Goal: Book appointment/travel/reservation

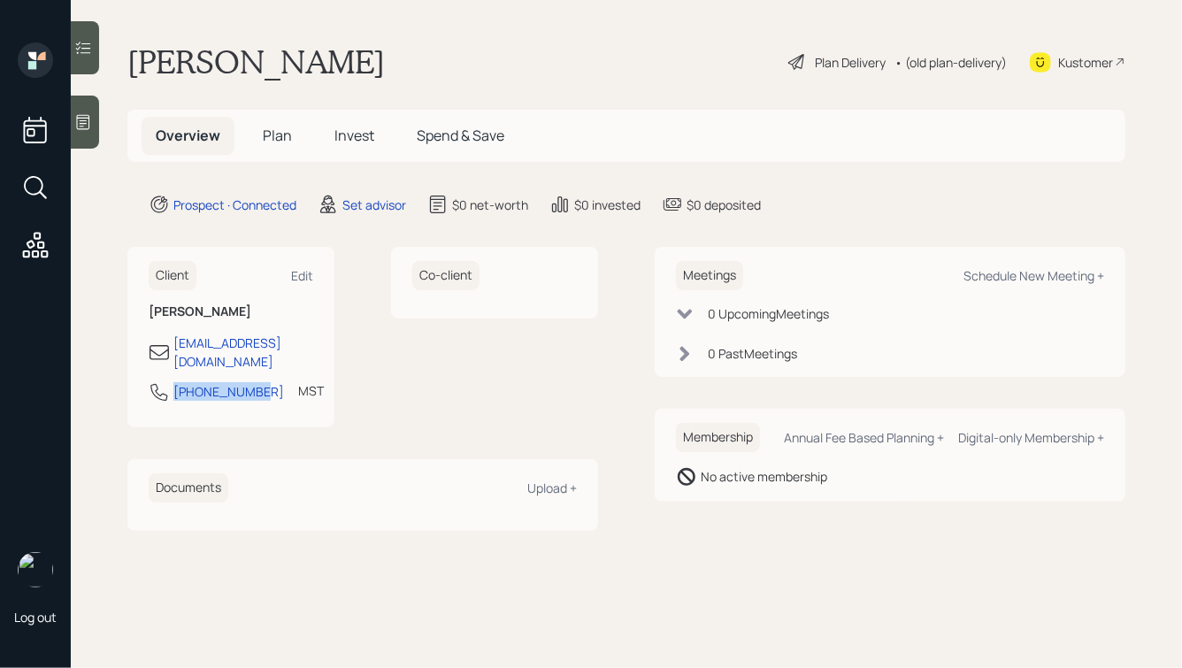
drag, startPoint x: 259, startPoint y: 373, endPoint x: 127, endPoint y: 379, distance: 132.0
click at [127, 379] on main "Grant CANOY Plan Delivery • (old plan-delivery) Kustomer Overview Plan Invest S…" at bounding box center [626, 334] width 1111 height 668
copy div "307-683-6327"
click at [1014, 272] on div "Schedule New Meeting +" at bounding box center [1034, 275] width 141 height 17
select select "round-robin"
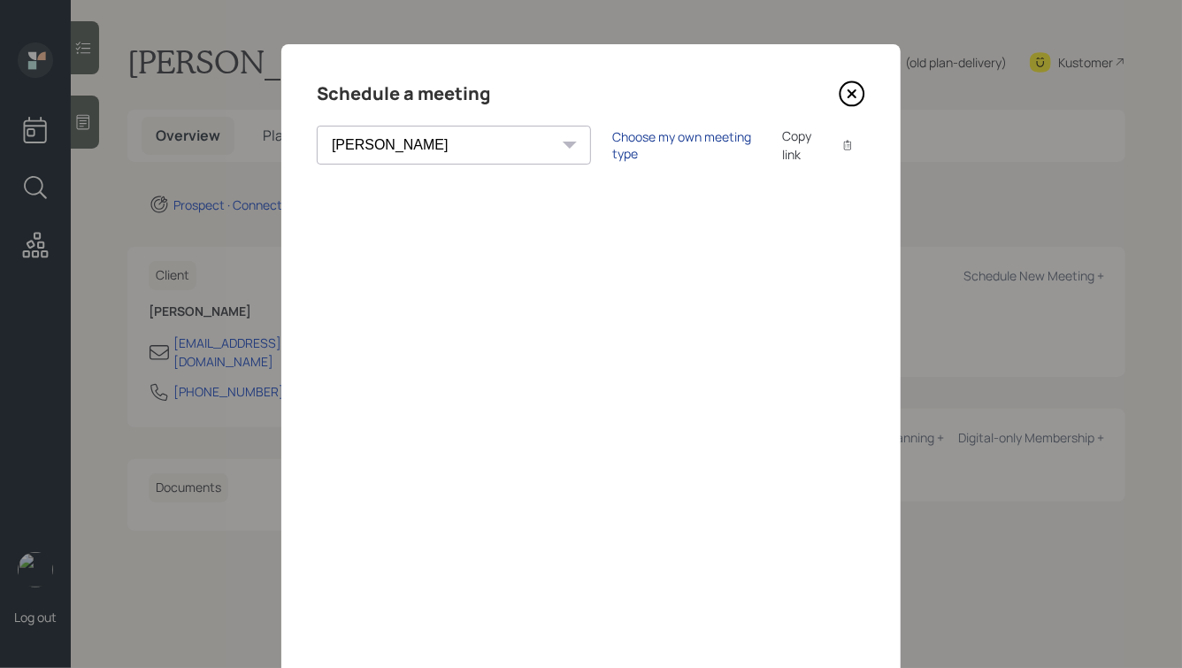
click at [612, 138] on div "Choose my own meeting type" at bounding box center [686, 145] width 149 height 34
